Goal: Transaction & Acquisition: Book appointment/travel/reservation

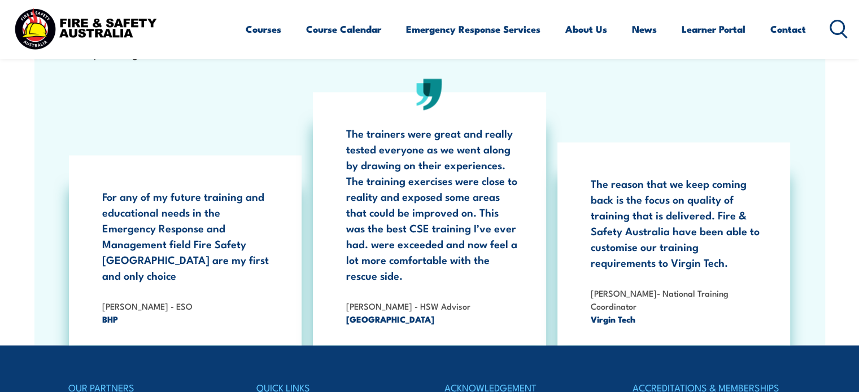
scroll to position [1581, 0]
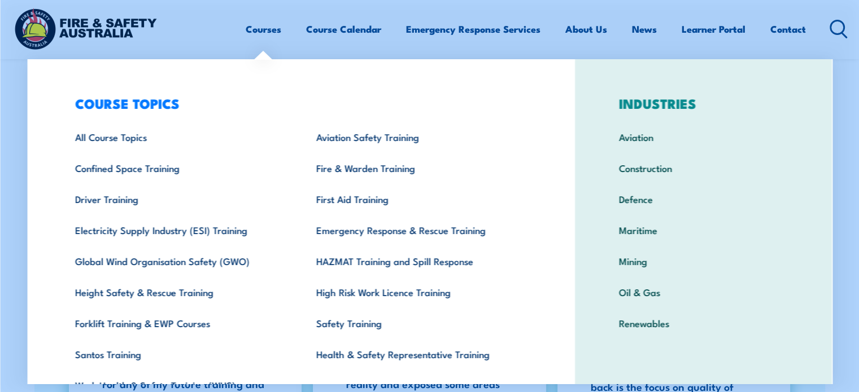
click at [268, 33] on link "Courses" at bounding box center [264, 29] width 36 height 30
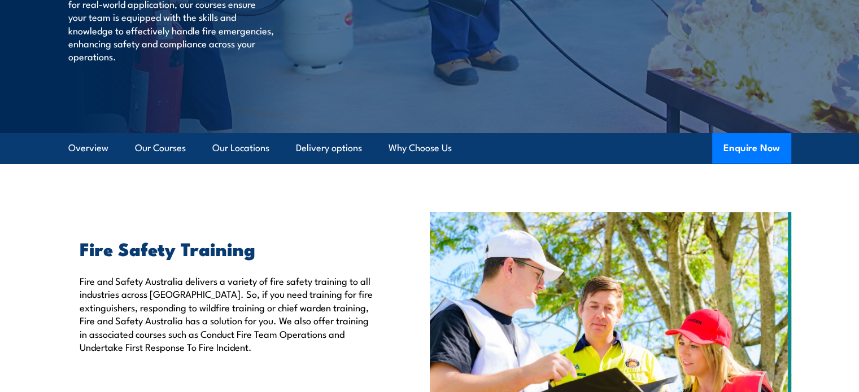
scroll to position [226, 0]
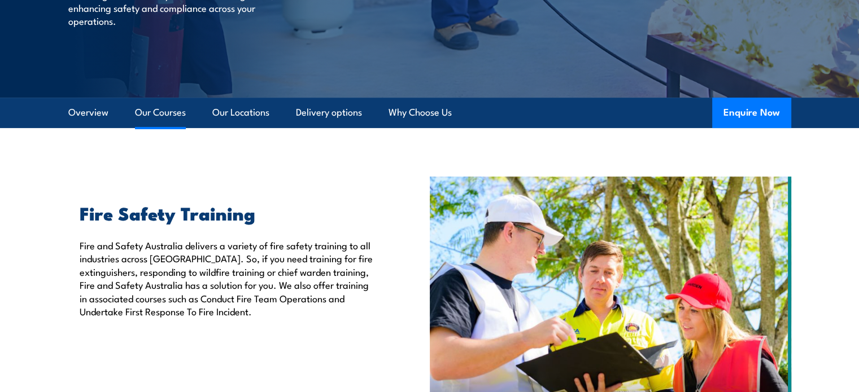
click at [169, 111] on link "Our Courses" at bounding box center [160, 113] width 51 height 30
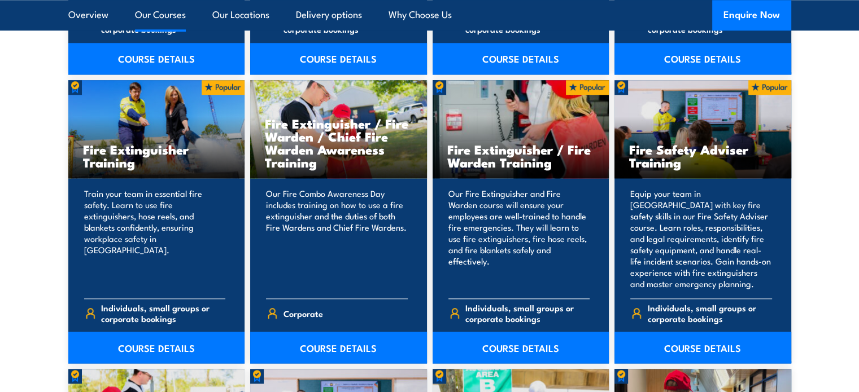
scroll to position [1195, 0]
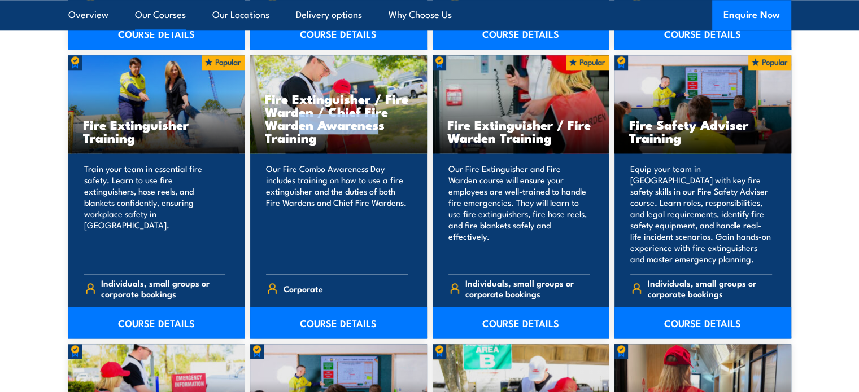
drag, startPoint x: 313, startPoint y: 97, endPoint x: 377, endPoint y: 108, distance: 64.8
click at [377, 108] on h3 "Fire Extinguisher / Fire Warden / Chief Fire Warden Awareness Training" at bounding box center [338, 118] width 147 height 52
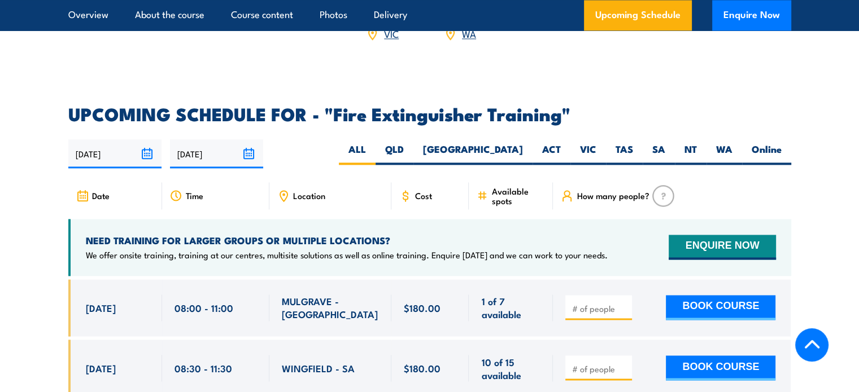
scroll to position [1863, 0]
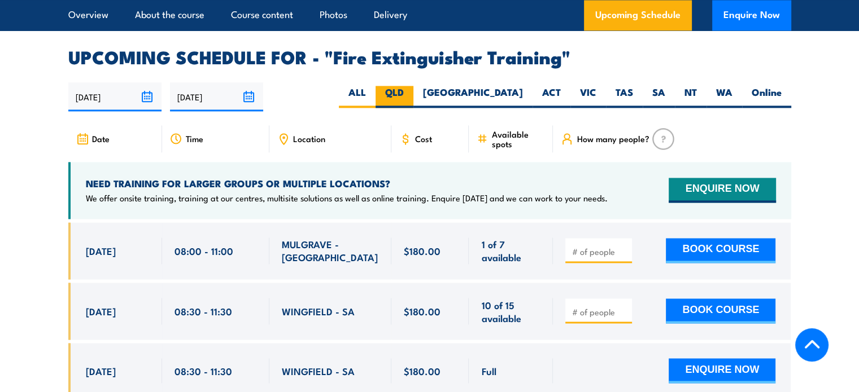
click at [413, 86] on label "QLD" at bounding box center [394, 97] width 38 height 22
click at [411, 86] on input "QLD" at bounding box center [407, 89] width 7 height 7
radio input "true"
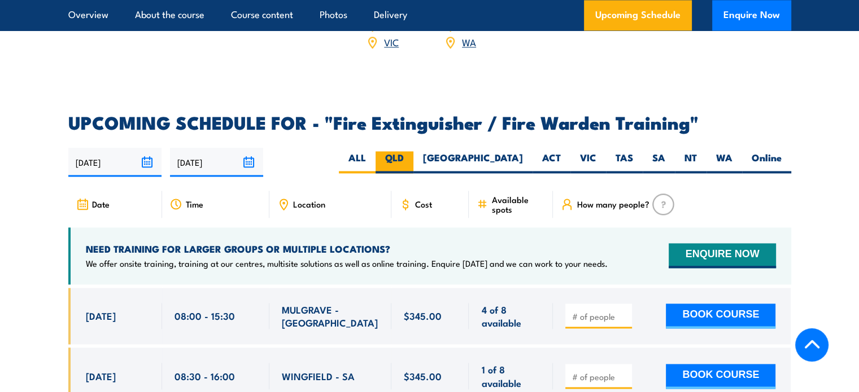
scroll to position [1750, 0]
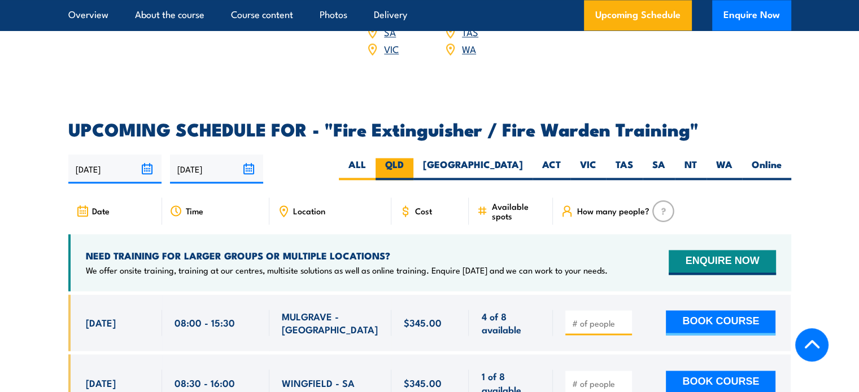
click at [413, 158] on label "QLD" at bounding box center [394, 169] width 38 height 22
click at [411, 158] on input "QLD" at bounding box center [407, 161] width 7 height 7
radio input "true"
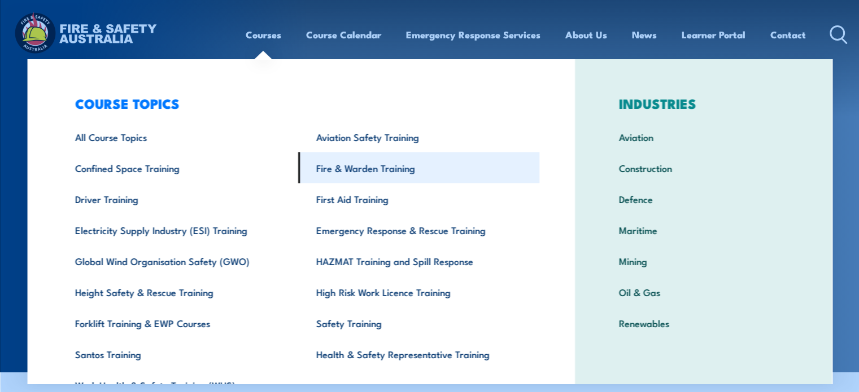
click at [447, 169] on link "Fire & Warden Training" at bounding box center [418, 167] width 241 height 31
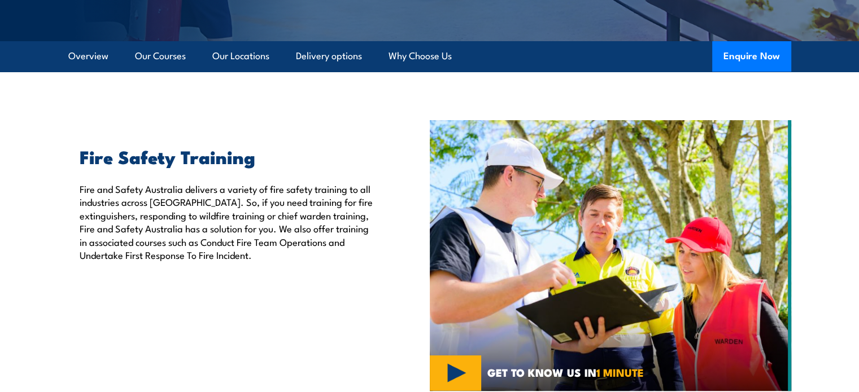
scroll to position [226, 0]
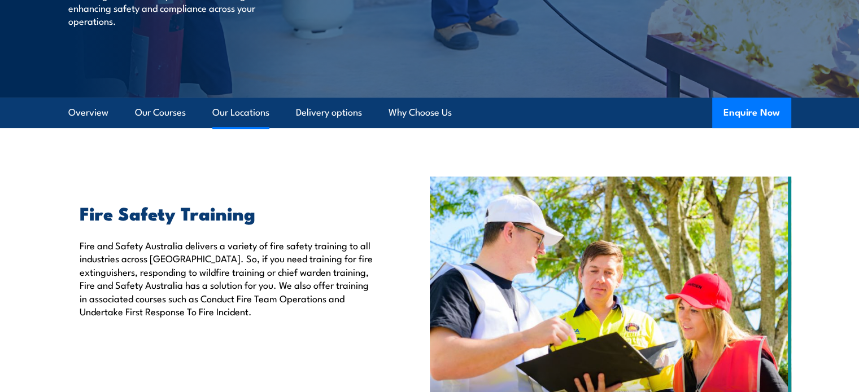
click at [230, 114] on link "Our Locations" at bounding box center [240, 113] width 57 height 30
click at [164, 119] on link "Our Courses" at bounding box center [160, 113] width 51 height 30
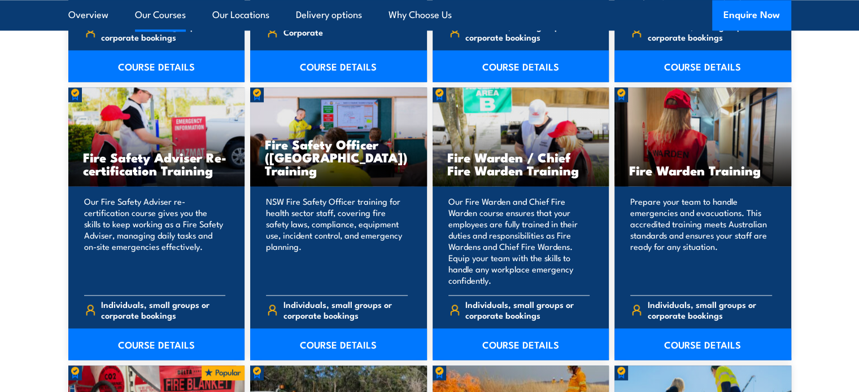
scroll to position [1477, 0]
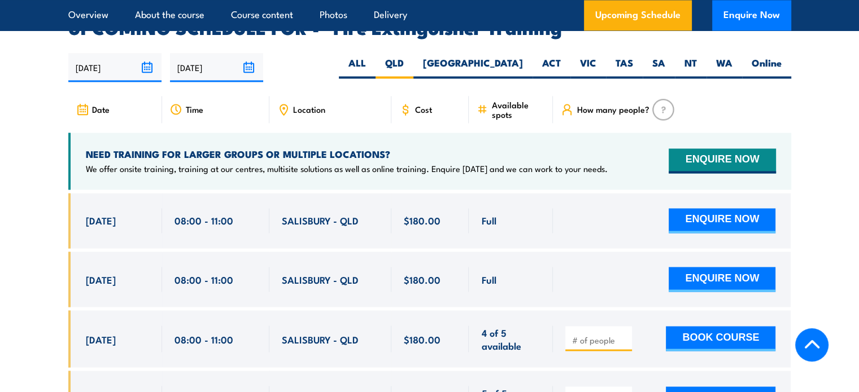
scroll to position [1949, 0]
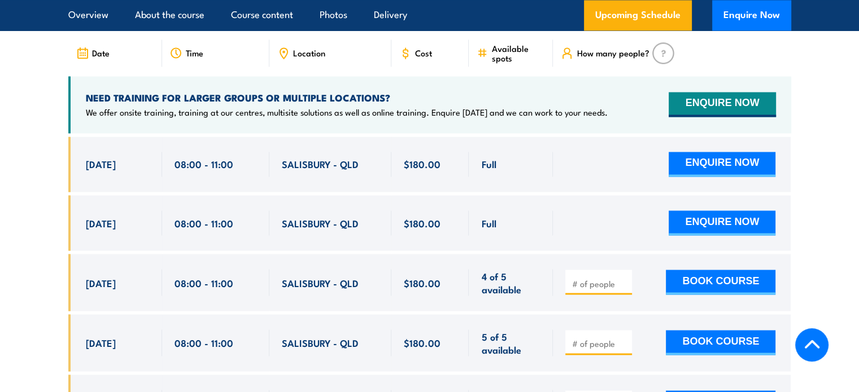
drag, startPoint x: 519, startPoint y: 269, endPoint x: 77, endPoint y: 140, distance: 460.4
click at [77, 140] on div "Full Full" at bounding box center [429, 323] width 723 height 372
click at [461, 151] on div "$180.00" at bounding box center [430, 164] width 78 height 55
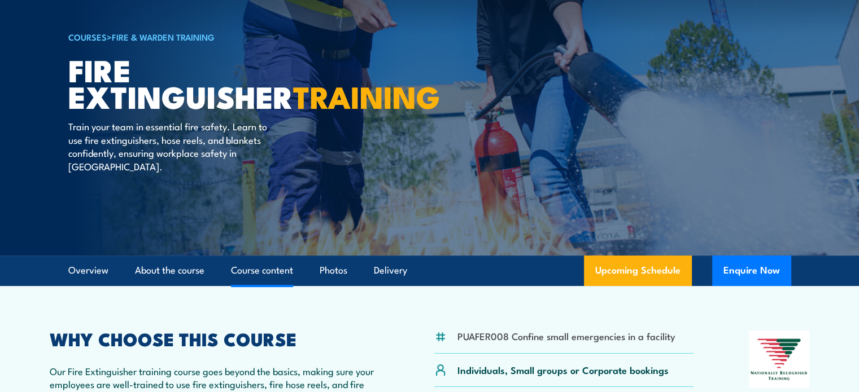
scroll to position [0, 0]
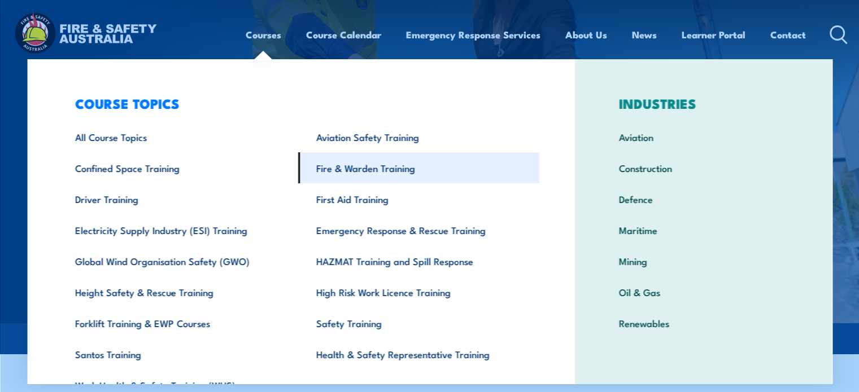
click at [336, 170] on link "Fire & Warden Training" at bounding box center [418, 167] width 241 height 31
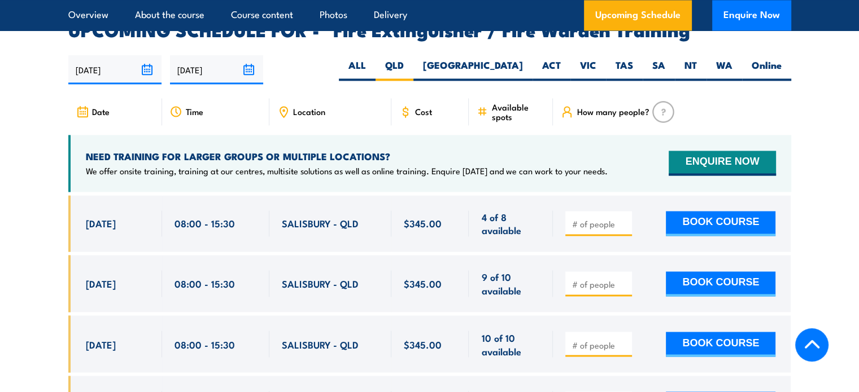
scroll to position [1853, 0]
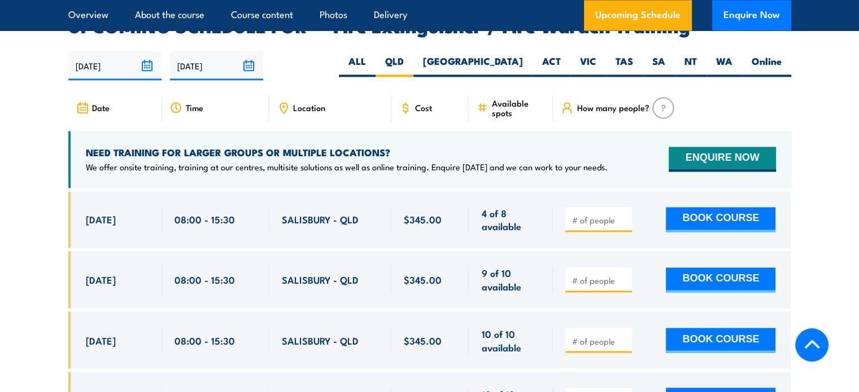
drag, startPoint x: 526, startPoint y: 211, endPoint x: 81, endPoint y: 191, distance: 444.7
click at [81, 191] on div "[DATE] 08:00 - 08:00" at bounding box center [429, 219] width 723 height 57
click at [44, 171] on section "UPCOMING SCHEDULE FOR - "Fire Extinguisher / Fire Warden Training" [DATE] [DATE]" at bounding box center [429, 292] width 859 height 549
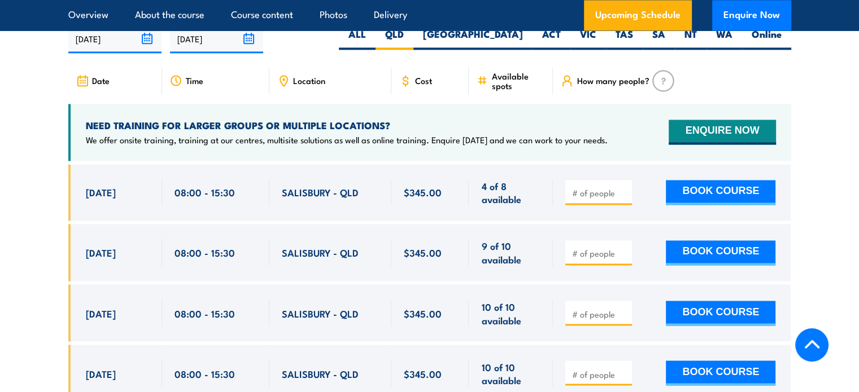
scroll to position [1881, 0]
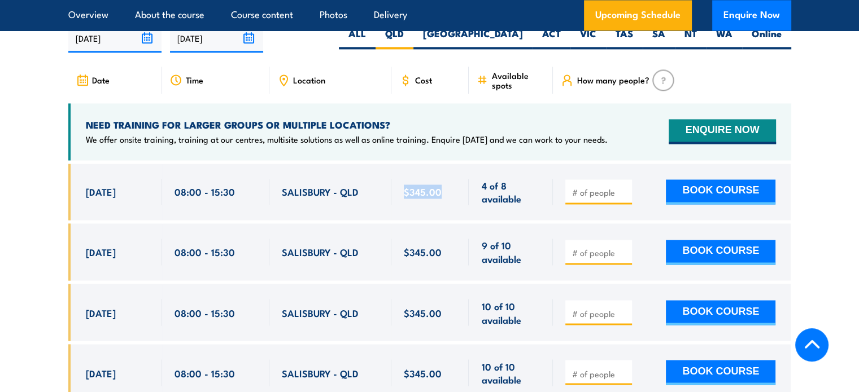
drag, startPoint x: 404, startPoint y: 173, endPoint x: 441, endPoint y: 181, distance: 38.5
click at [441, 181] on div "$345.00" at bounding box center [430, 192] width 53 height 27
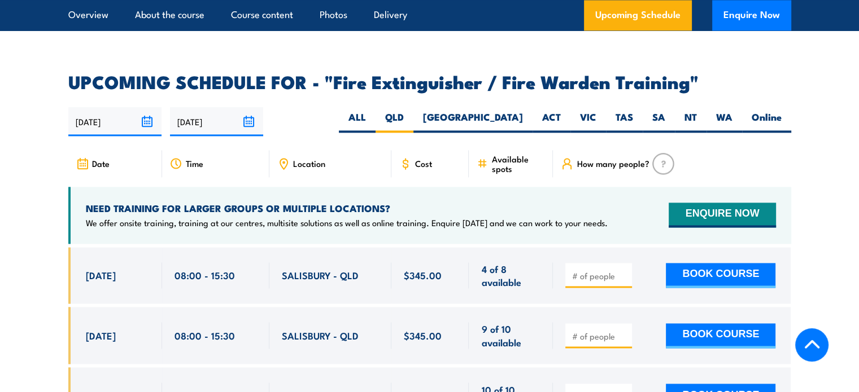
scroll to position [1825, 0]
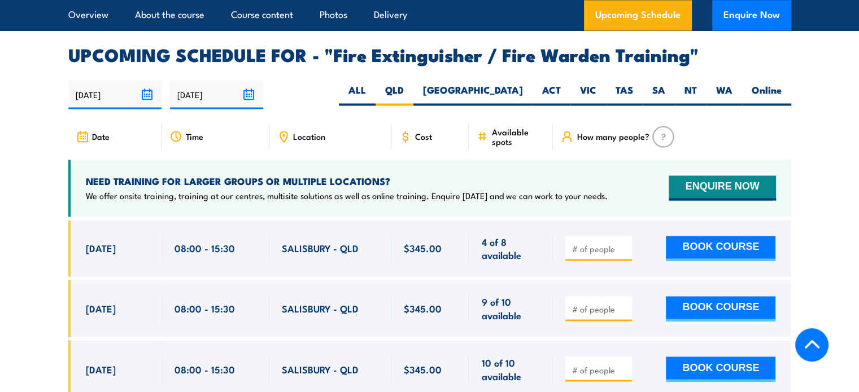
click at [598, 243] on input "number" at bounding box center [599, 248] width 56 height 11
type input "1"
click at [706, 236] on button "BOOK COURSE" at bounding box center [721, 248] width 110 height 25
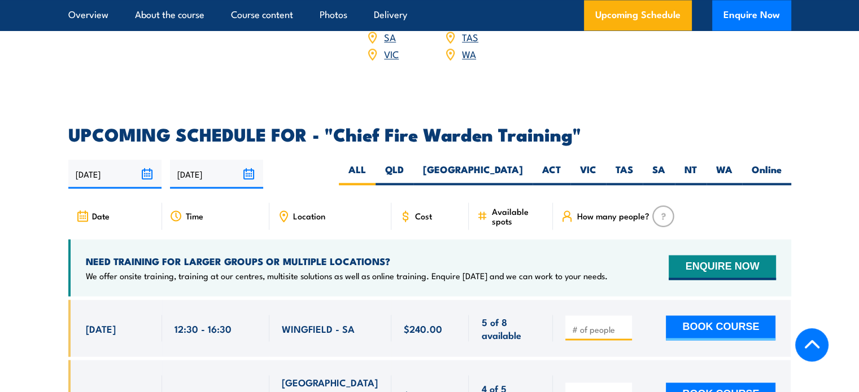
scroll to position [1919, 0]
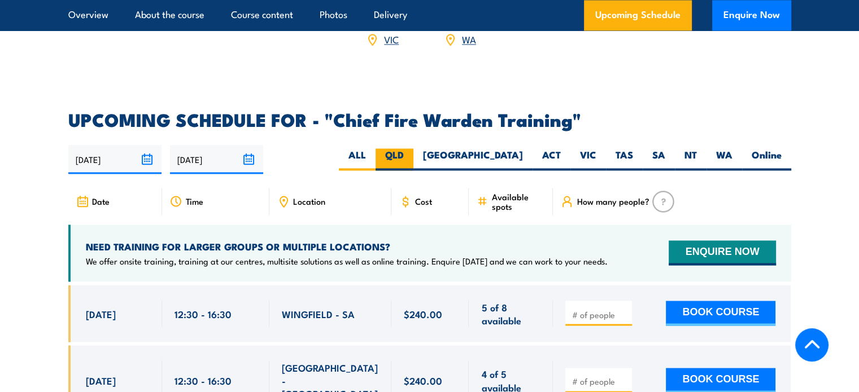
click at [413, 148] on label "QLD" at bounding box center [394, 159] width 38 height 22
click at [411, 148] on input "QLD" at bounding box center [407, 151] width 7 height 7
radio input "true"
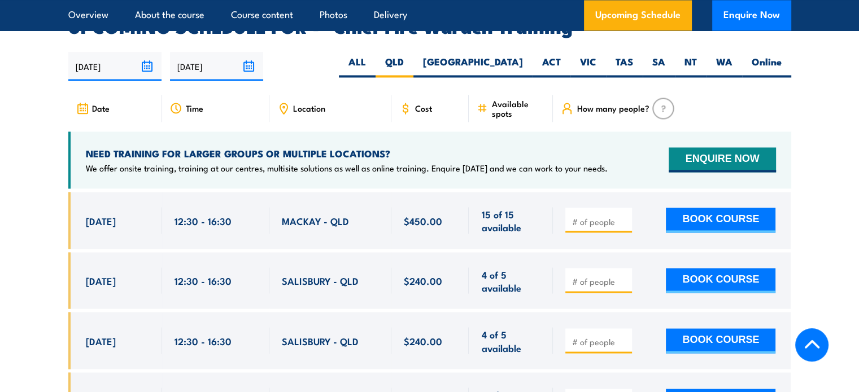
scroll to position [2013, 0]
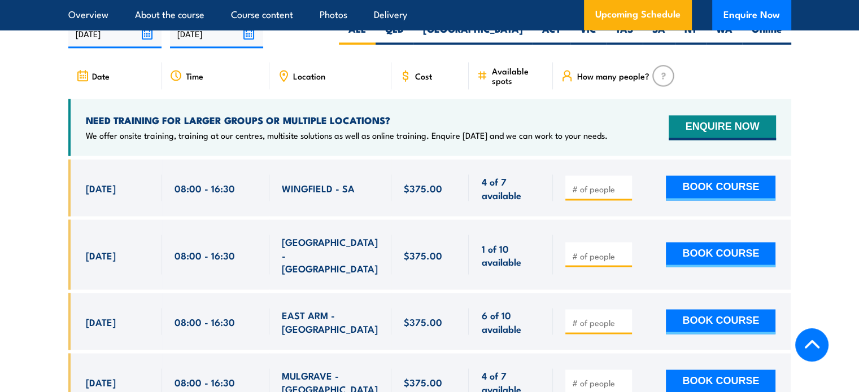
scroll to position [1919, 0]
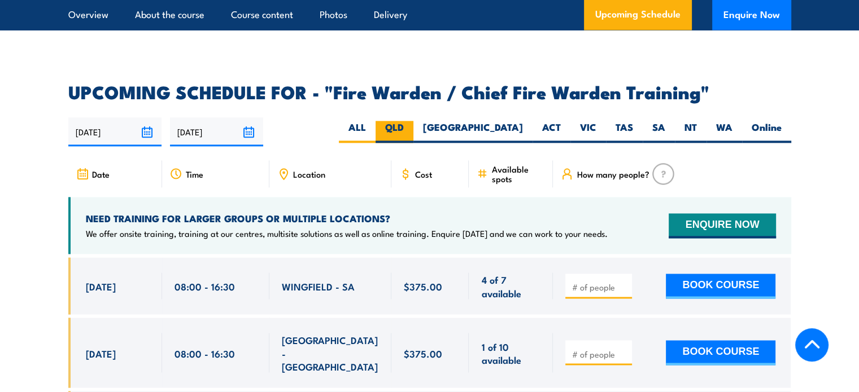
click at [413, 128] on label "QLD" at bounding box center [394, 132] width 38 height 22
click at [411, 128] on input "QLD" at bounding box center [407, 124] width 7 height 7
radio input "true"
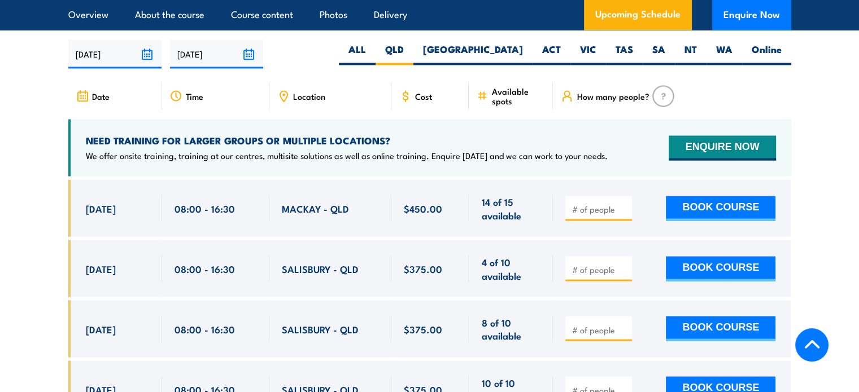
scroll to position [1999, 0]
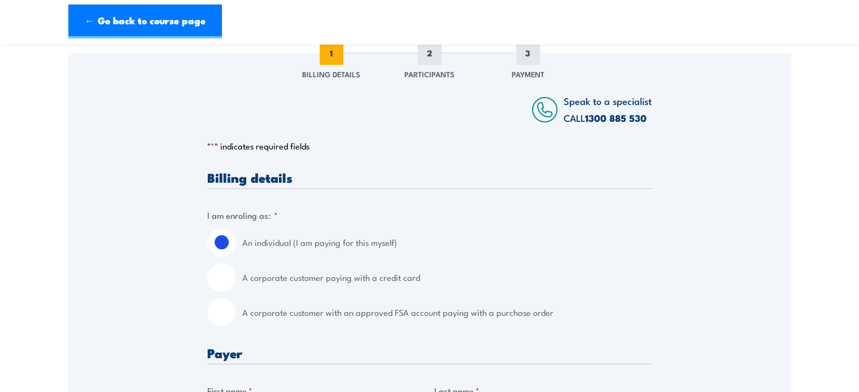
scroll to position [169, 0]
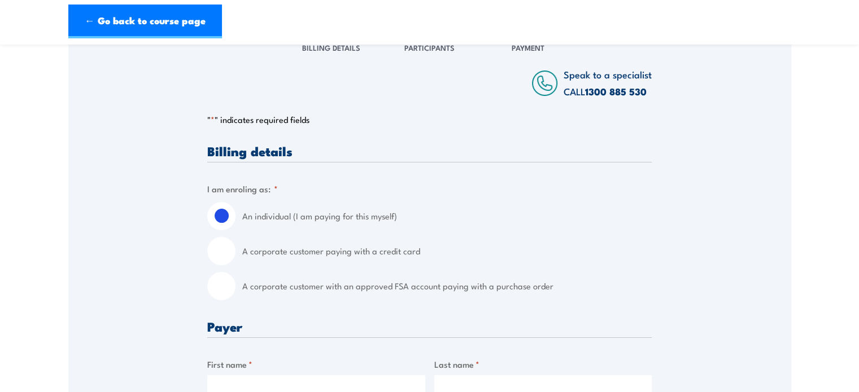
click at [386, 253] on label "A corporate customer paying with a credit card" at bounding box center [446, 251] width 409 height 28
click at [235, 253] on input "A corporate customer paying with a credit card" at bounding box center [221, 251] width 28 height 28
radio input "true"
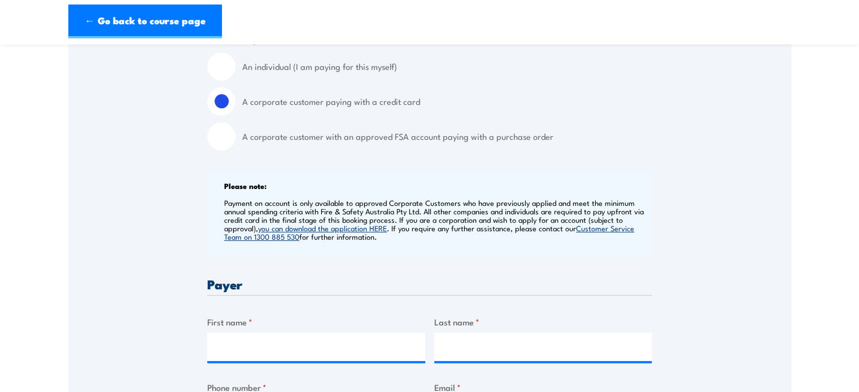
scroll to position [339, 0]
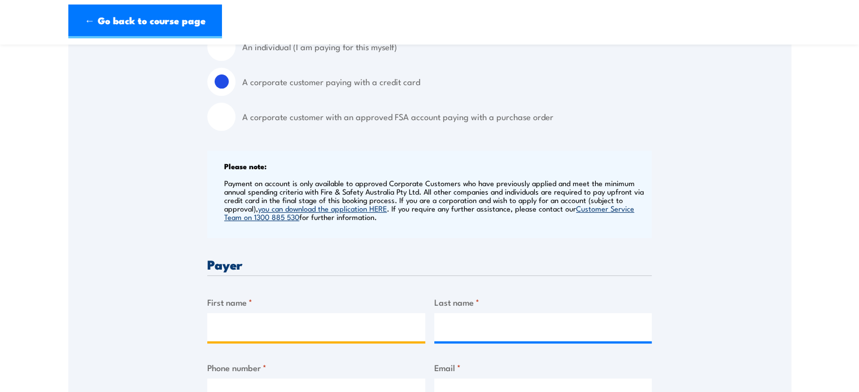
click at [339, 320] on input "First name *" at bounding box center [316, 327] width 218 height 28
type input "Joesanna"
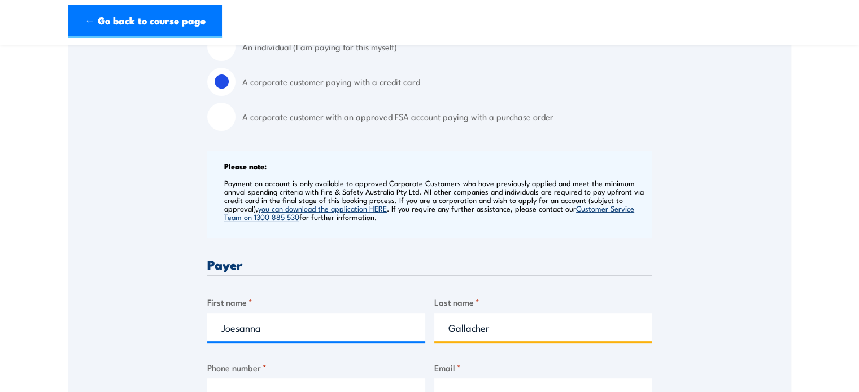
type input "Gallacher"
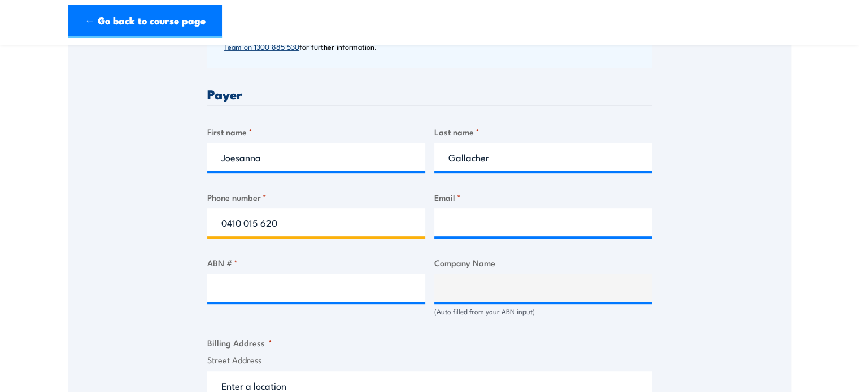
scroll to position [515, 0]
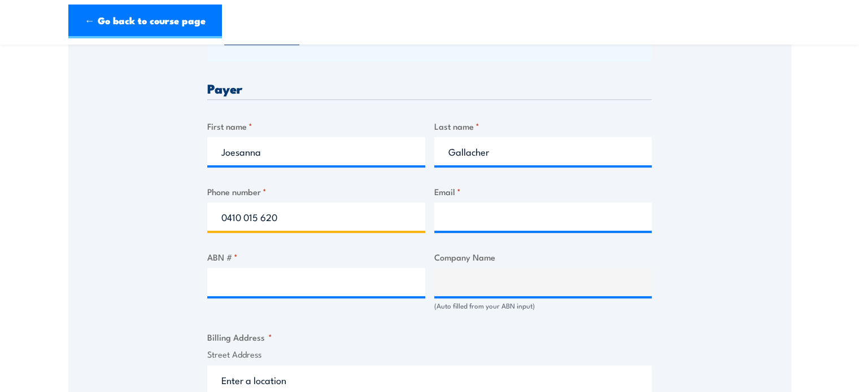
type input "0410 015 620"
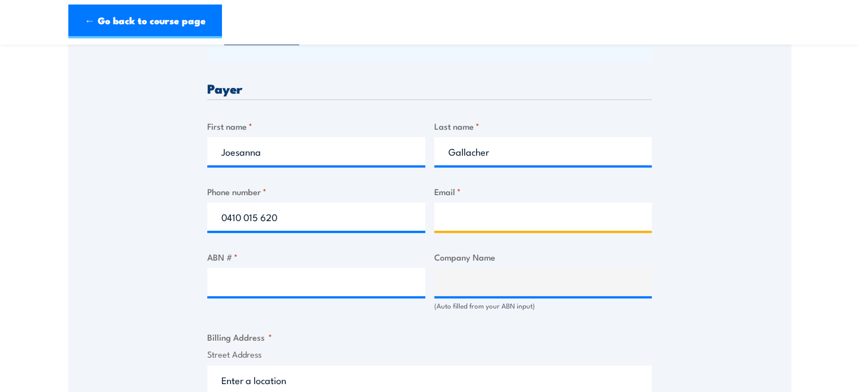
click at [537, 220] on input "Email *" at bounding box center [543, 217] width 218 height 28
type input "j"
type input "joesanna.gallacher@doval.com.au"
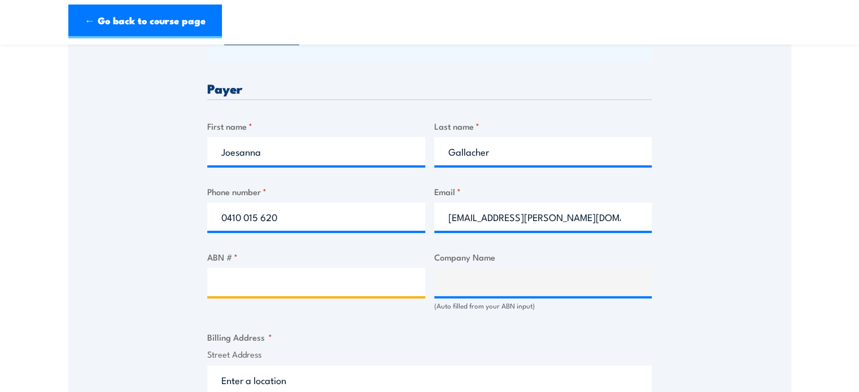
click at [334, 285] on input "ABN # *" at bounding box center [316, 282] width 218 height 28
paste input "75 010 007 155"
click at [271, 284] on input "75 010 007 155" at bounding box center [316, 282] width 218 height 28
type input "75 010 007155"
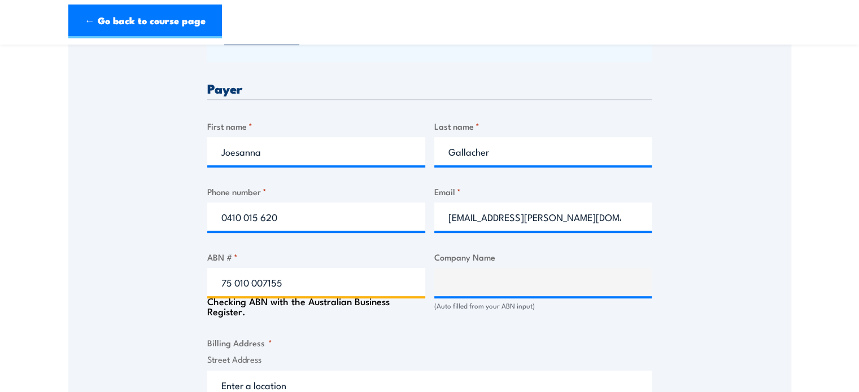
type input "DOVAL CONSTRUCTIONS (QLD.) LTD"
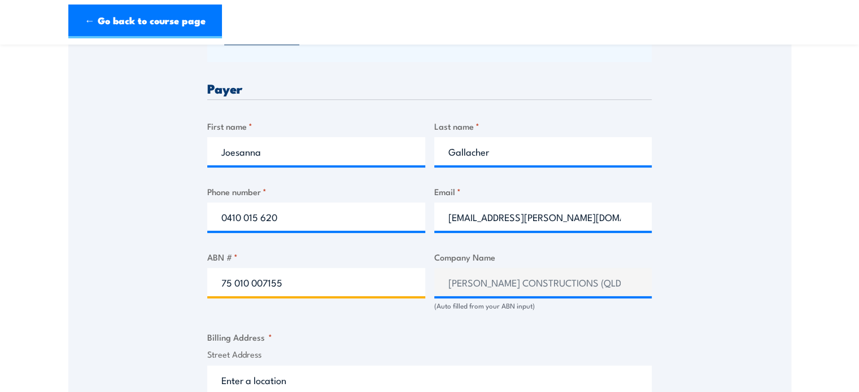
click at [252, 279] on input "75 010 007155" at bounding box center [316, 282] width 218 height 28
click at [231, 282] on input "75 010007155" at bounding box center [316, 282] width 218 height 28
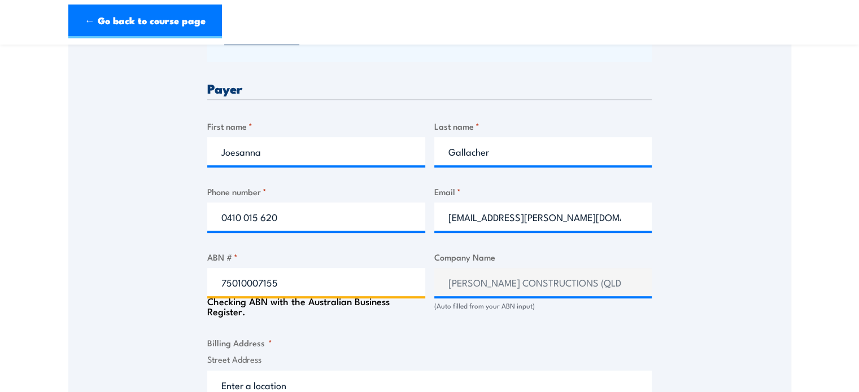
type input "75010007155"
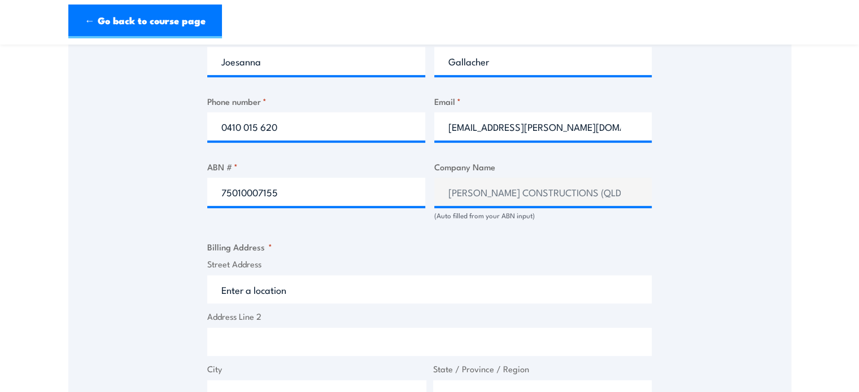
scroll to position [628, 0]
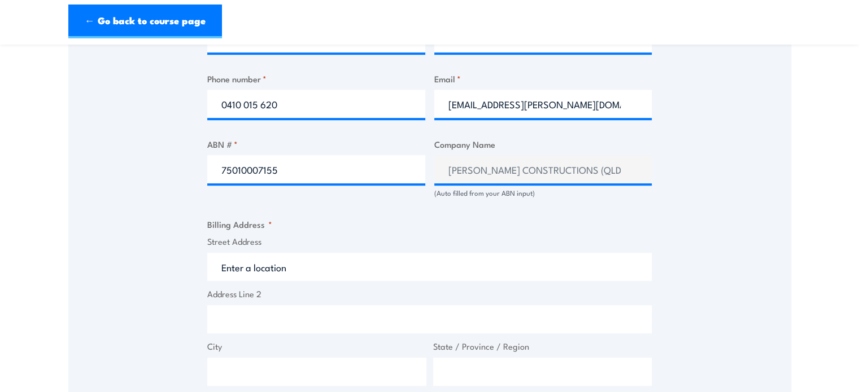
click at [328, 261] on input "Street Address" at bounding box center [429, 267] width 444 height 28
type input "I"
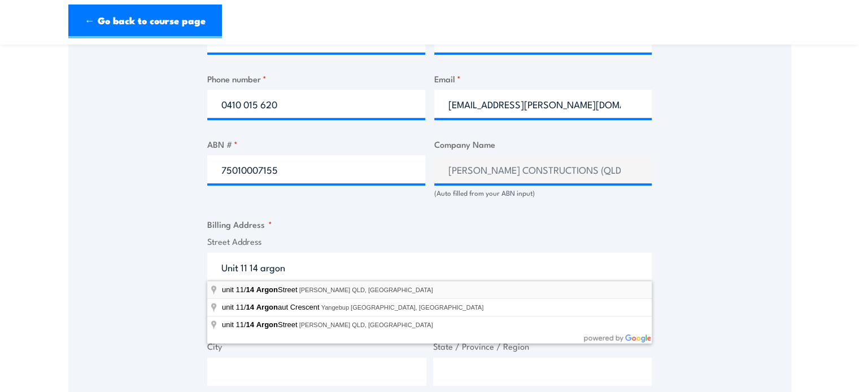
type input "unit 11/14 Argon Street, Sumner QLD, Australia"
type input "14 Argon St"
type input "Sumner"
type input "Queensland"
type input "4074"
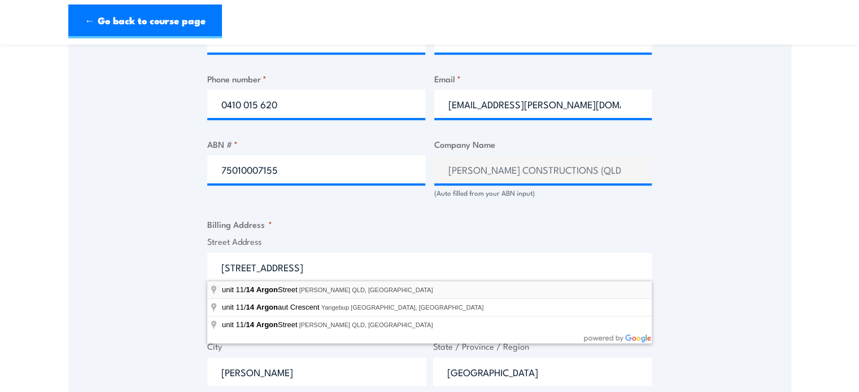
select select "Australia"
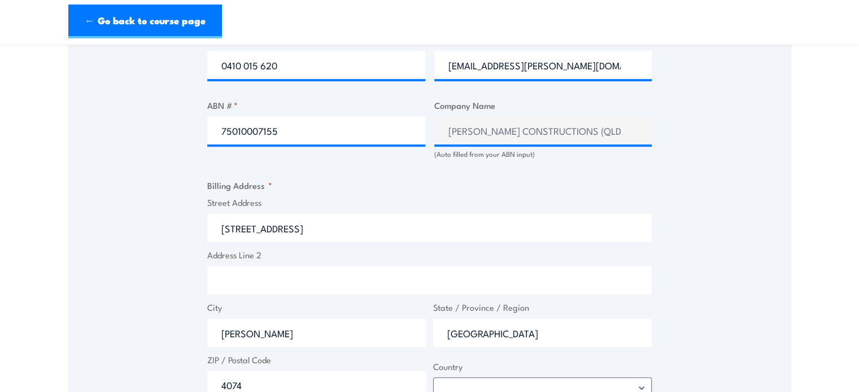
scroll to position [797, 0]
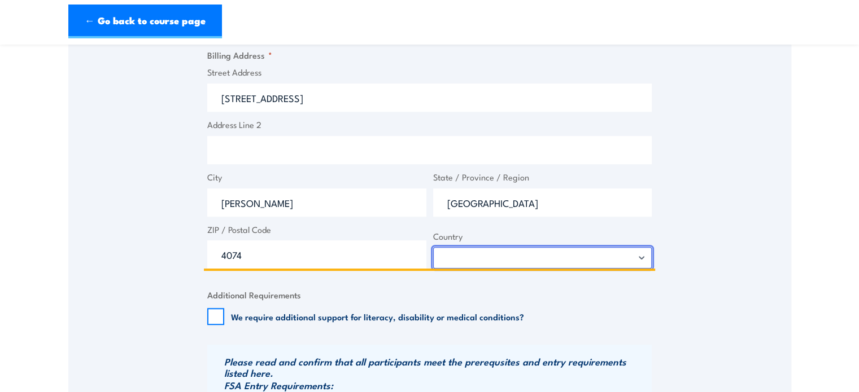
click at [490, 252] on select "Afghanistan Albania Algeria American Samoa Andorra Angola Anguilla Antarctica A…" at bounding box center [542, 257] width 219 height 21
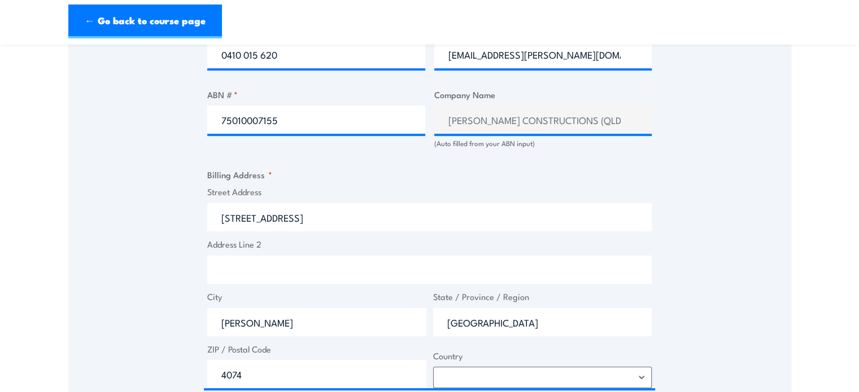
scroll to position [1016, 0]
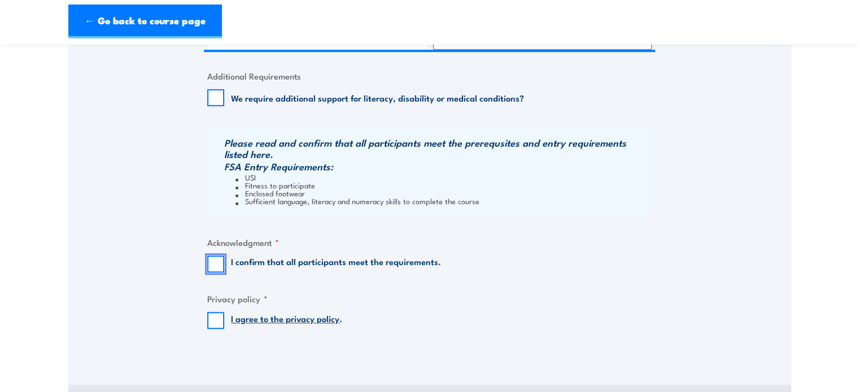
click at [212, 268] on input "I confirm that all participants meet the requirements." at bounding box center [215, 264] width 17 height 17
checkbox input "true"
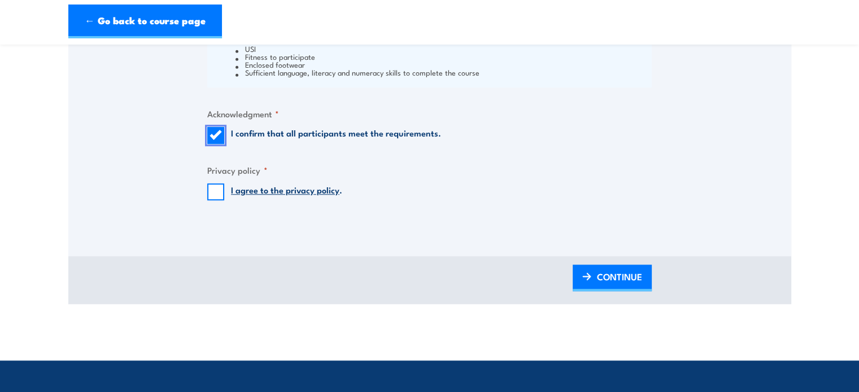
scroll to position [1147, 0]
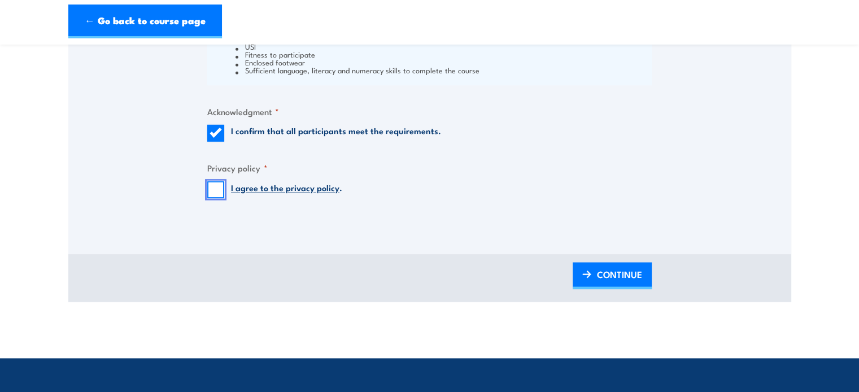
click at [209, 191] on input "I agree to the privacy policy ." at bounding box center [215, 189] width 17 height 17
checkbox input "true"
click at [607, 270] on span "CONTINUE" at bounding box center [619, 275] width 45 height 30
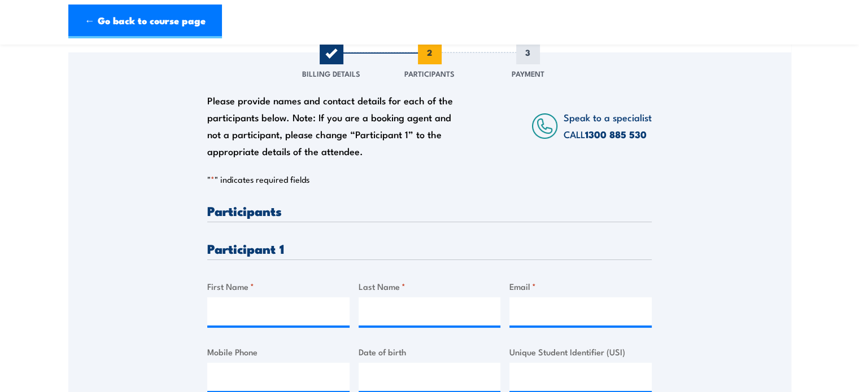
scroll to position [169, 0]
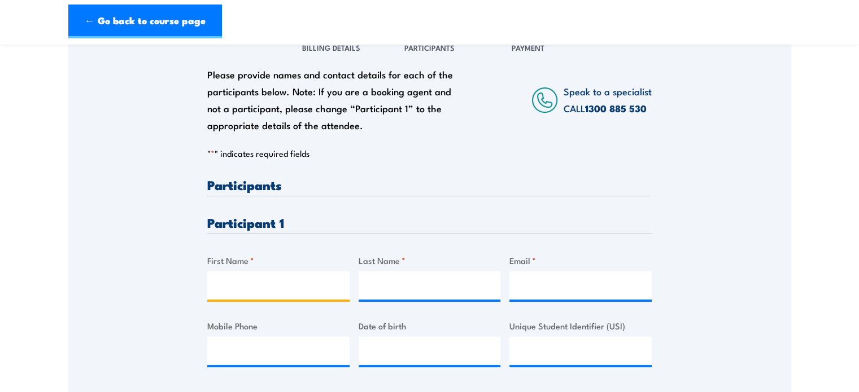
click at [309, 280] on input "First Name *" at bounding box center [278, 286] width 142 height 28
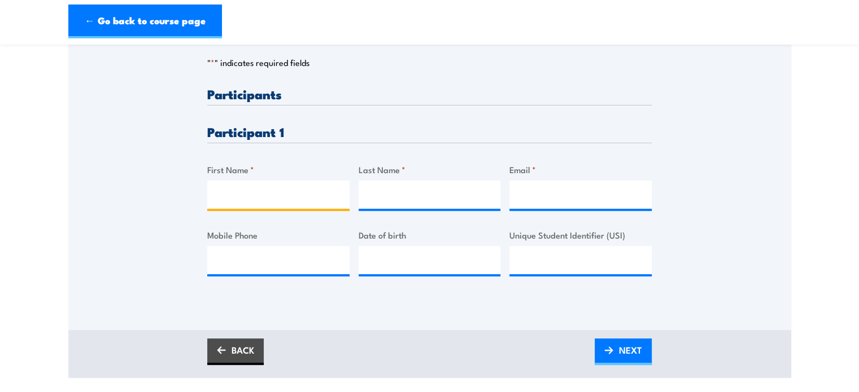
scroll to position [282, 0]
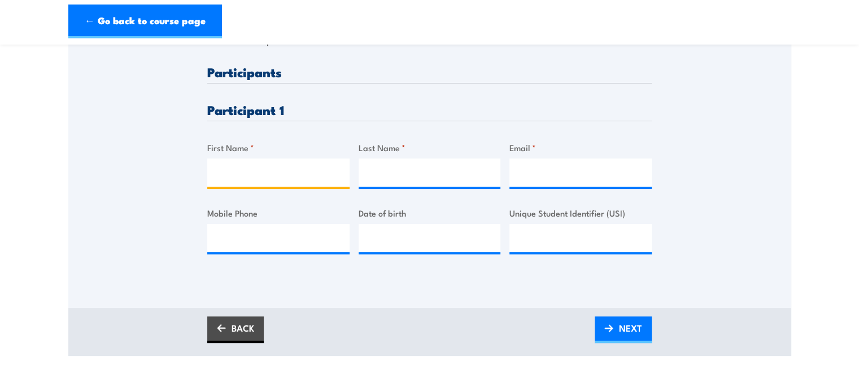
type input "o"
type input "Joesanna"
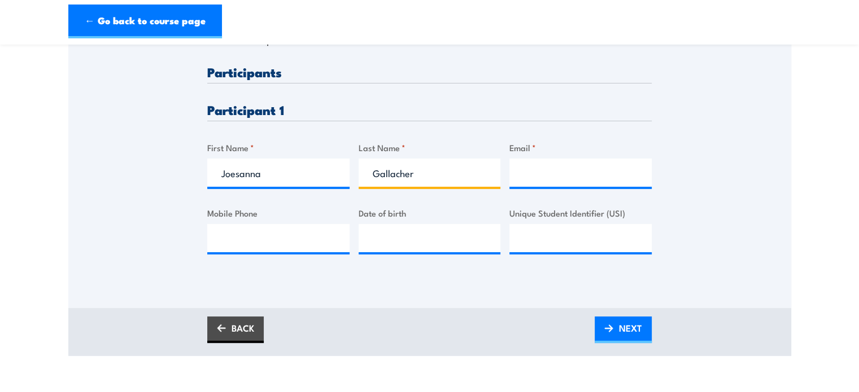
type input "Gallacher"
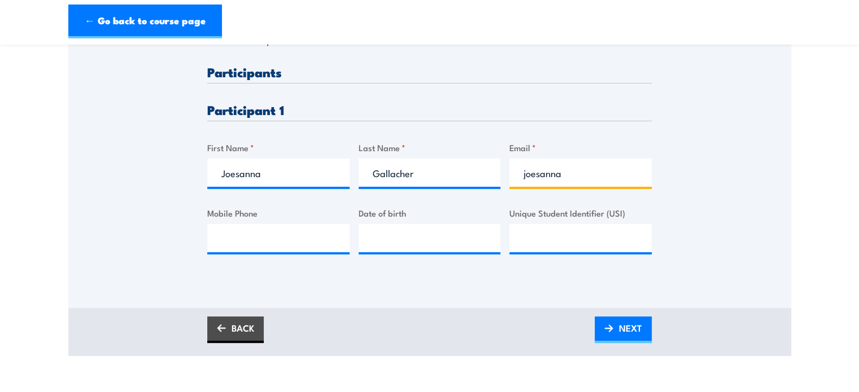
type input "joesanna.gallacher@doval.com.au"
type input "0410015620"
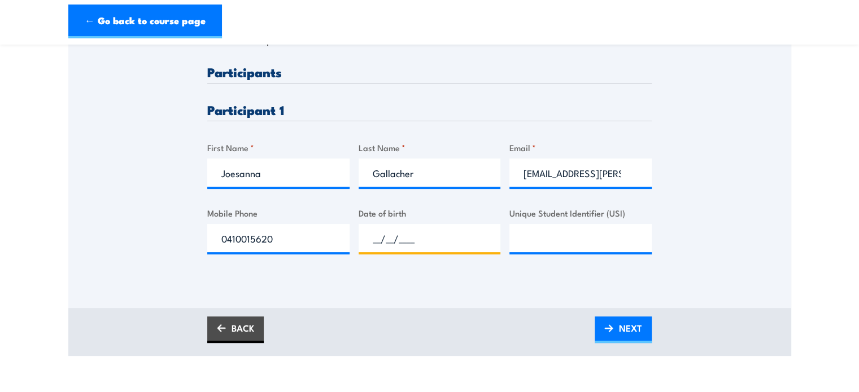
click at [478, 244] on input "__/__/____" at bounding box center [429, 238] width 142 height 28
type input "25/11/1998"
click at [539, 247] on input "Unique Student Identifier (USI)" at bounding box center [580, 238] width 142 height 28
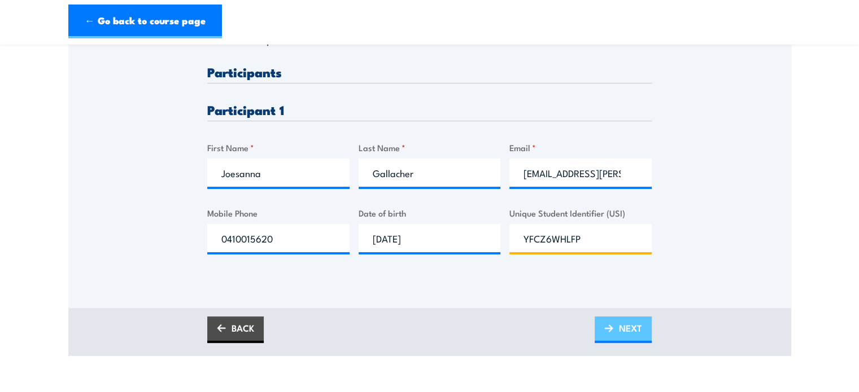
type input "YFCZ6WHLFP"
click at [637, 328] on span "NEXT" at bounding box center [630, 328] width 23 height 30
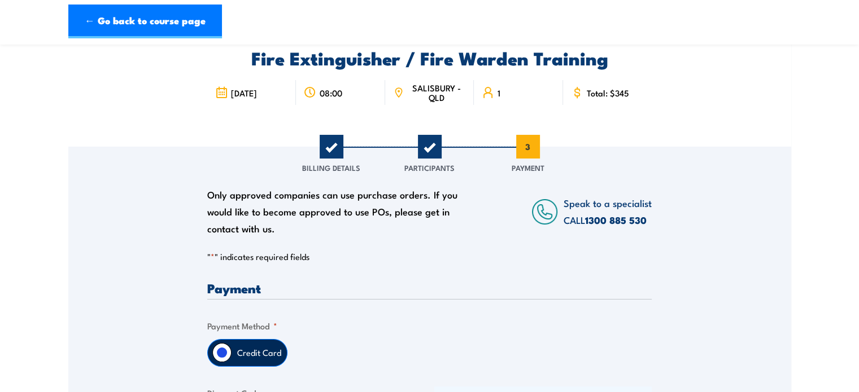
scroll to position [169, 0]
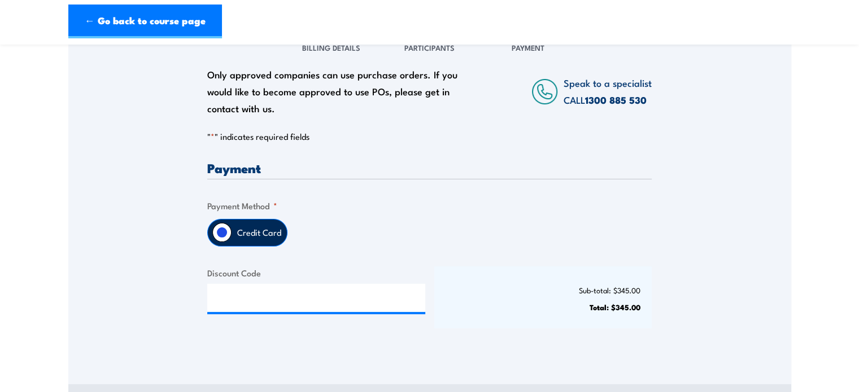
click at [238, 239] on label "Credit Card" at bounding box center [258, 233] width 55 height 27
click at [231, 239] on input "Credit Card" at bounding box center [221, 232] width 19 height 19
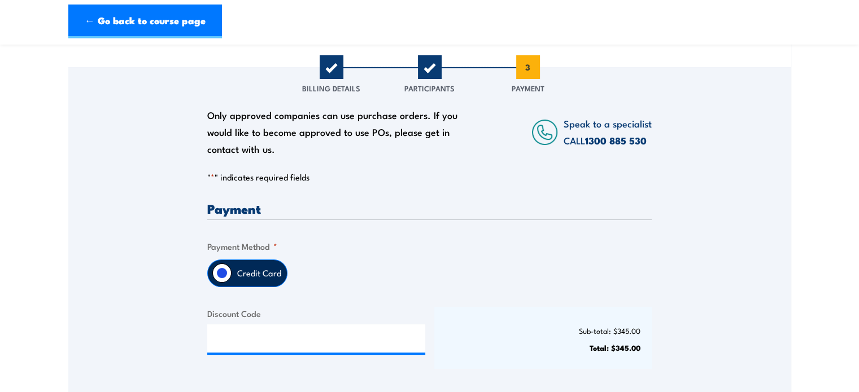
scroll to position [282, 0]
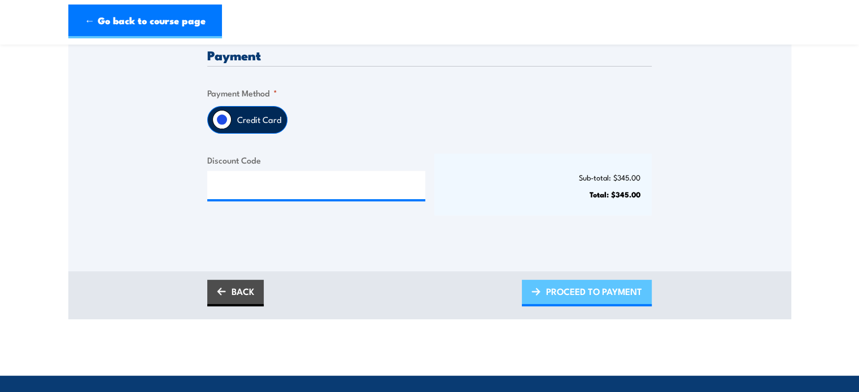
click at [564, 286] on span "PROCEED TO PAYMENT" at bounding box center [594, 292] width 96 height 30
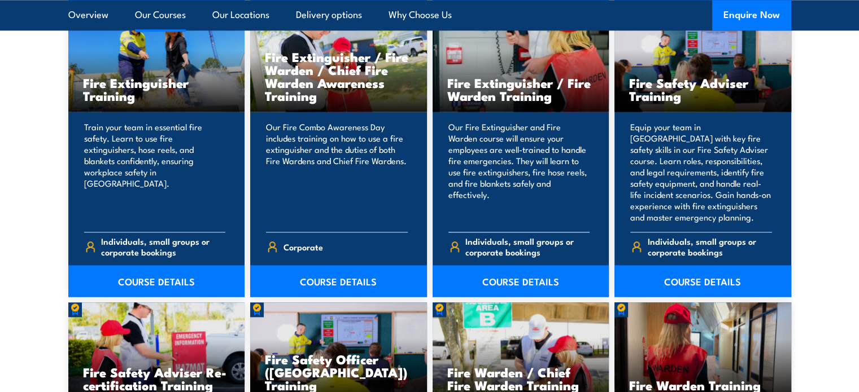
scroll to position [1242, 0]
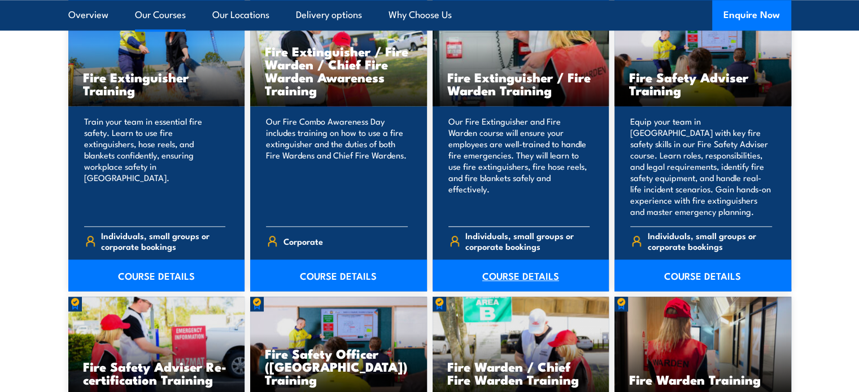
click at [537, 275] on link "COURSE DETAILS" at bounding box center [520, 276] width 177 height 32
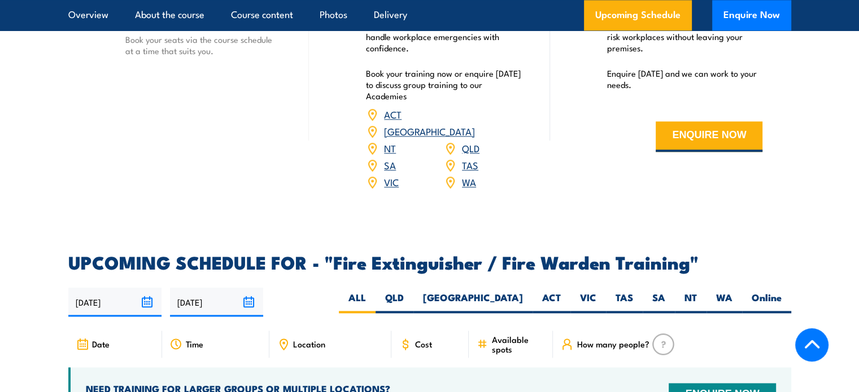
scroll to position [1777, 0]
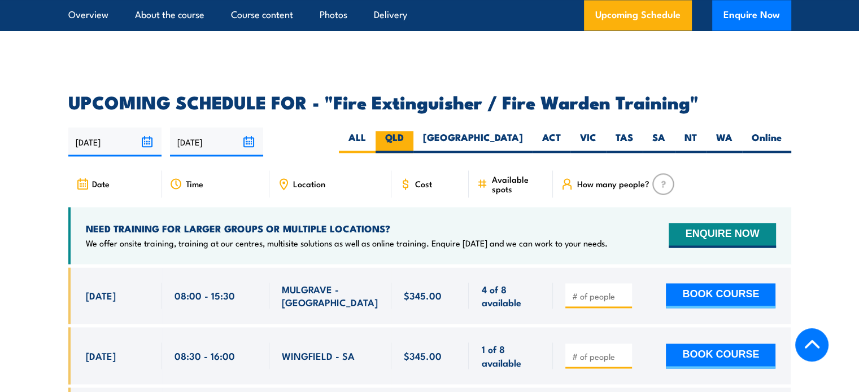
click at [413, 131] on label "QLD" at bounding box center [394, 142] width 38 height 22
click at [411, 131] on input "QLD" at bounding box center [407, 134] width 7 height 7
radio input "true"
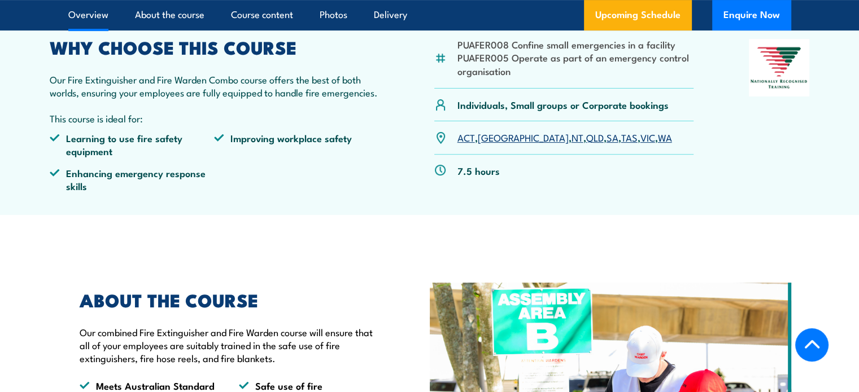
scroll to position [272, 0]
